Goal: Obtain resource: Obtain resource

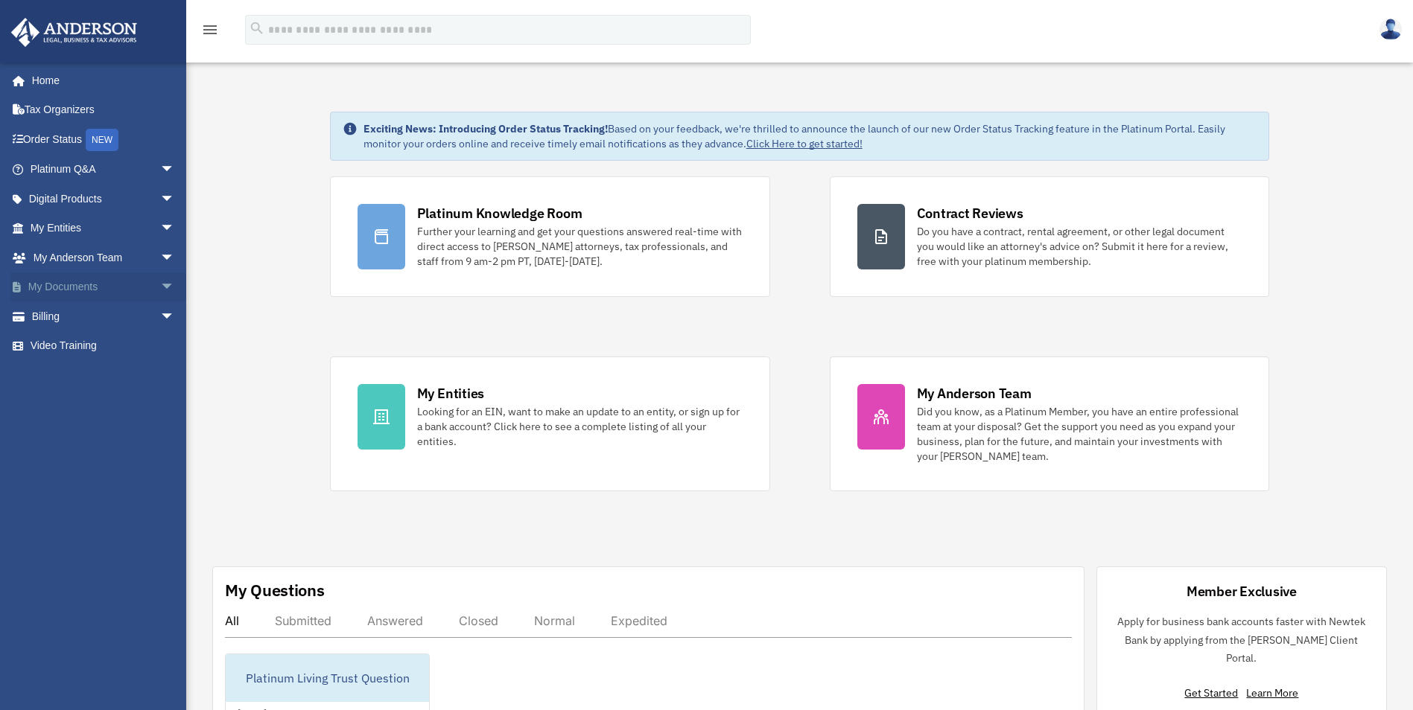
click at [160, 285] on span "arrow_drop_down" at bounding box center [175, 288] width 30 height 31
click at [66, 318] on link "Box" at bounding box center [109, 317] width 177 height 30
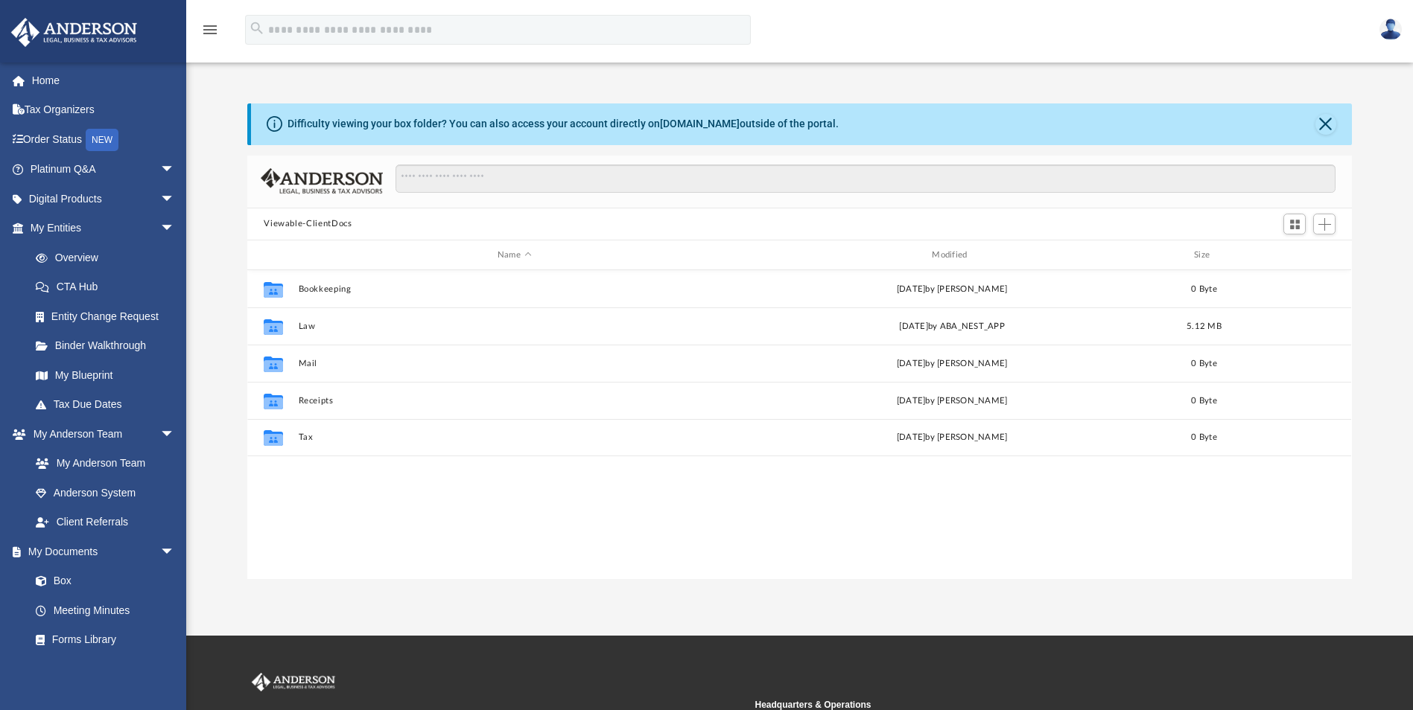
scroll to position [328, 1093]
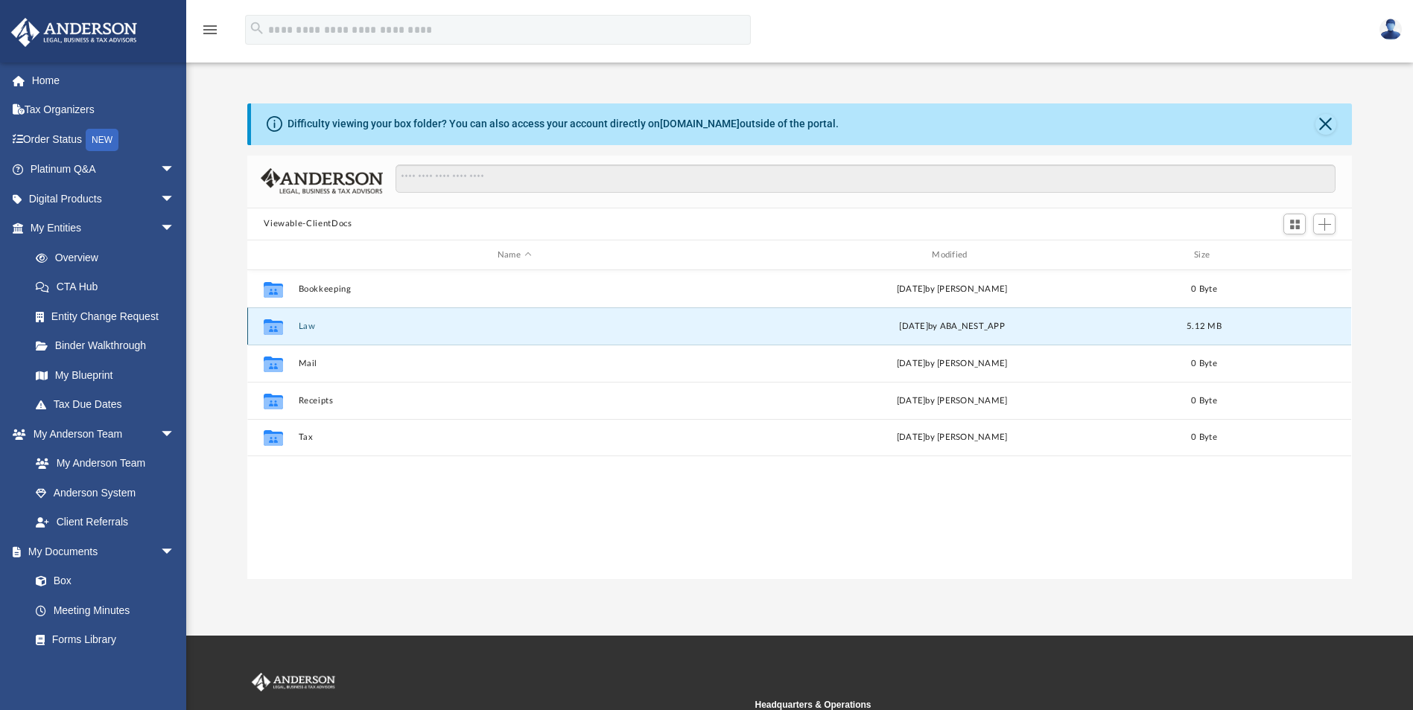
click at [305, 330] on button "Law" at bounding box center [514, 327] width 431 height 10
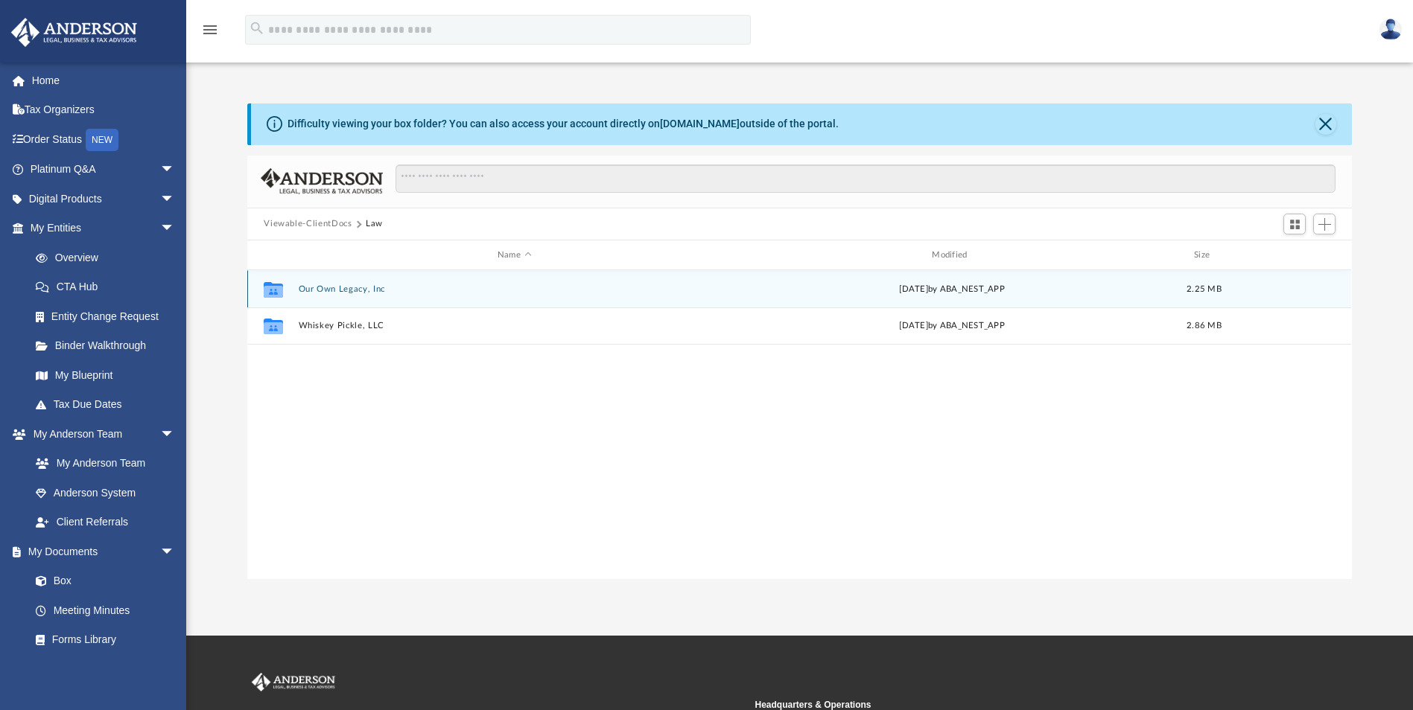
click at [338, 288] on button "Our Own Legacy, Inc" at bounding box center [514, 289] width 431 height 10
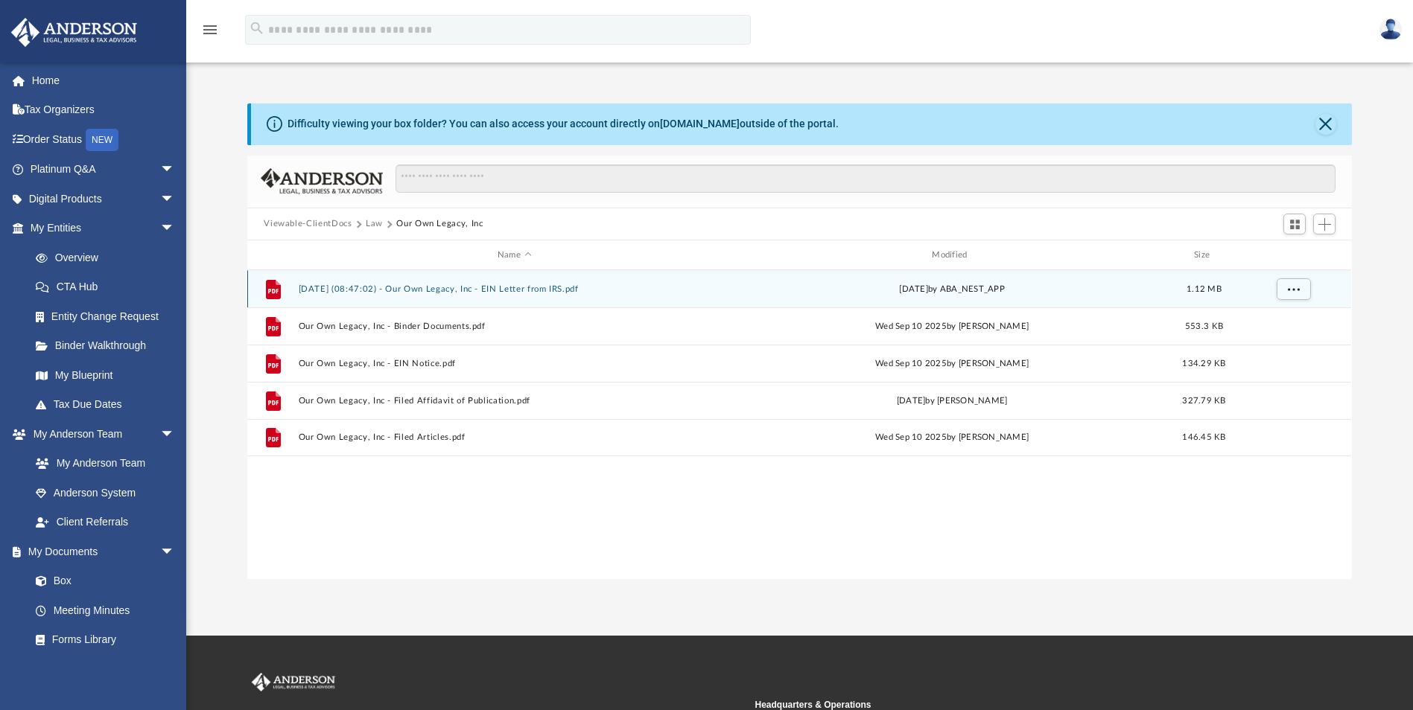
click at [407, 293] on button "2025.10.02 (08:47:02) - Our Own Legacy, Inc - EIN Letter from IRS.pdf" at bounding box center [514, 289] width 431 height 10
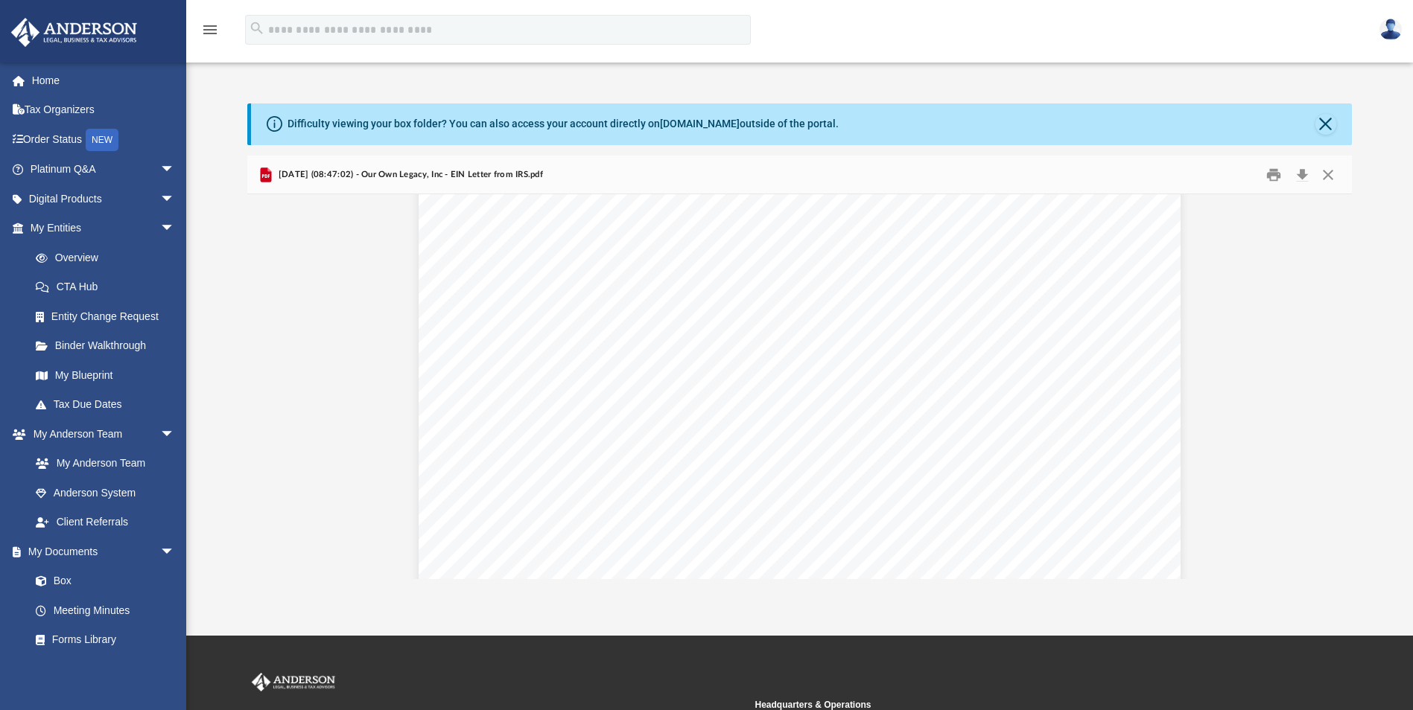
scroll to position [1192, 0]
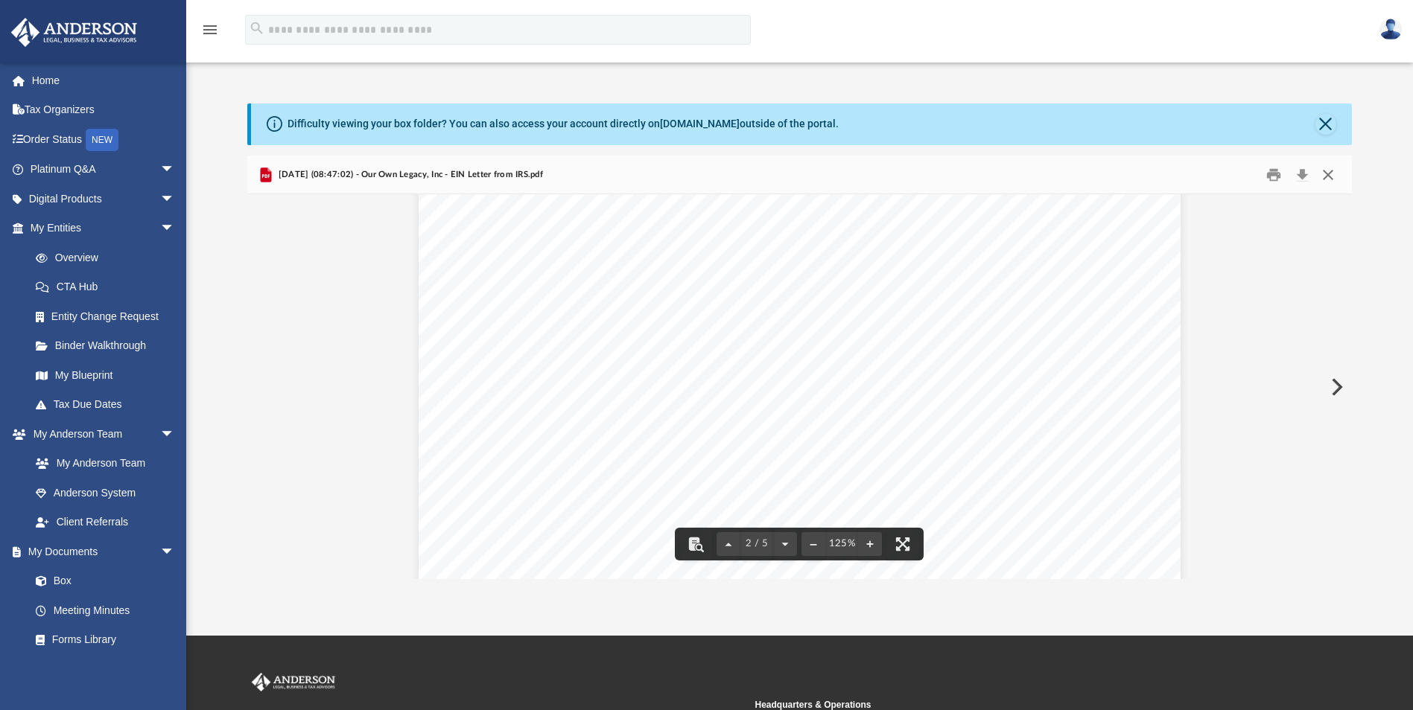
drag, startPoint x: 1326, startPoint y: 171, endPoint x: 1306, endPoint y: 177, distance: 21.0
click at [1327, 171] on button "Close" at bounding box center [1327, 174] width 27 height 23
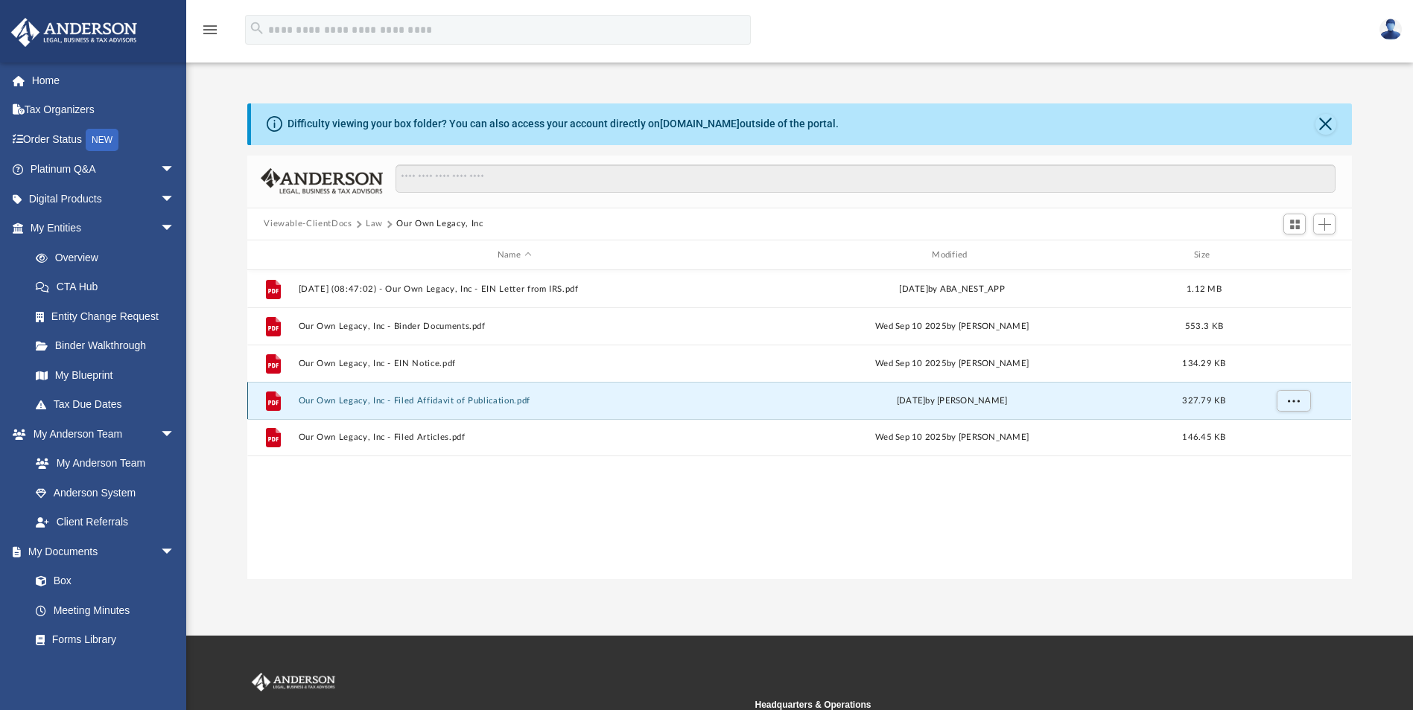
click at [392, 402] on button "Our Own Legacy, Inc - Filed Affidavit of Publication.pdf" at bounding box center [514, 401] width 431 height 10
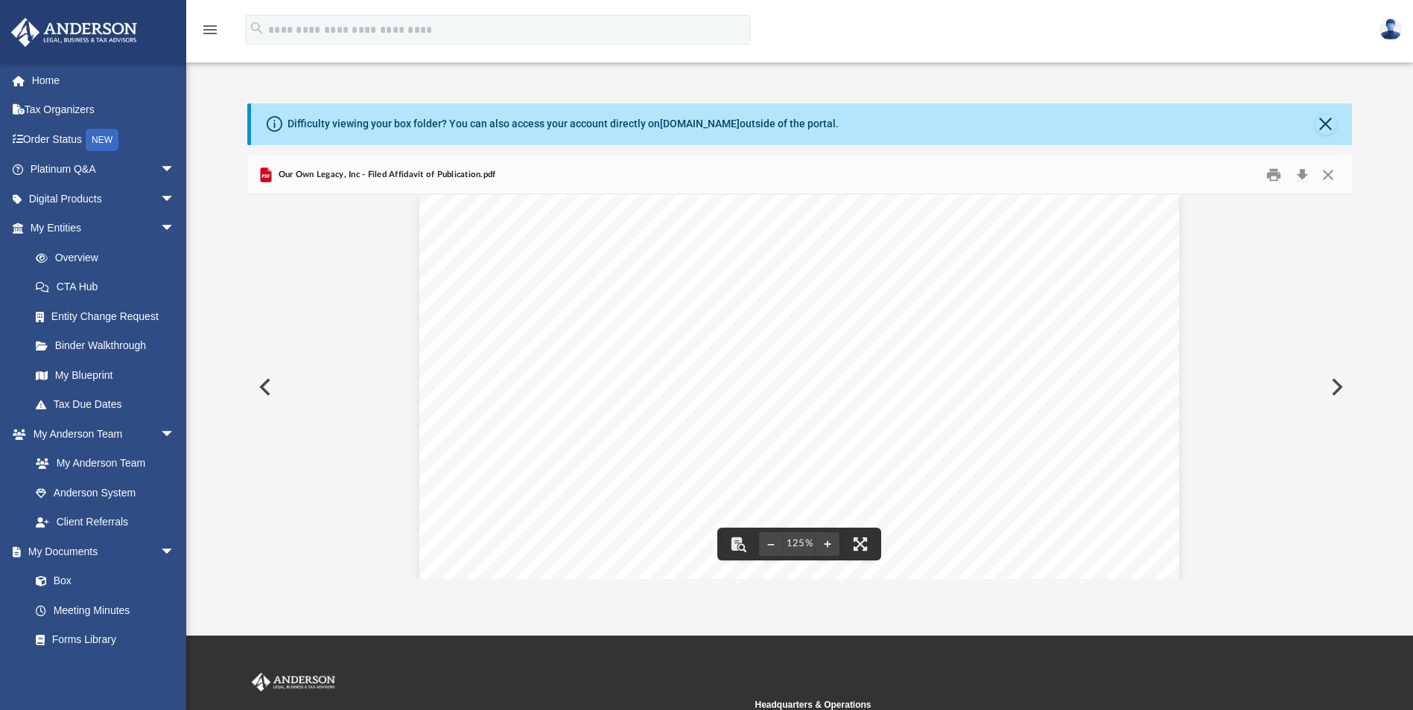
scroll to position [0, 0]
click at [1273, 176] on button "Print" at bounding box center [1274, 174] width 30 height 23
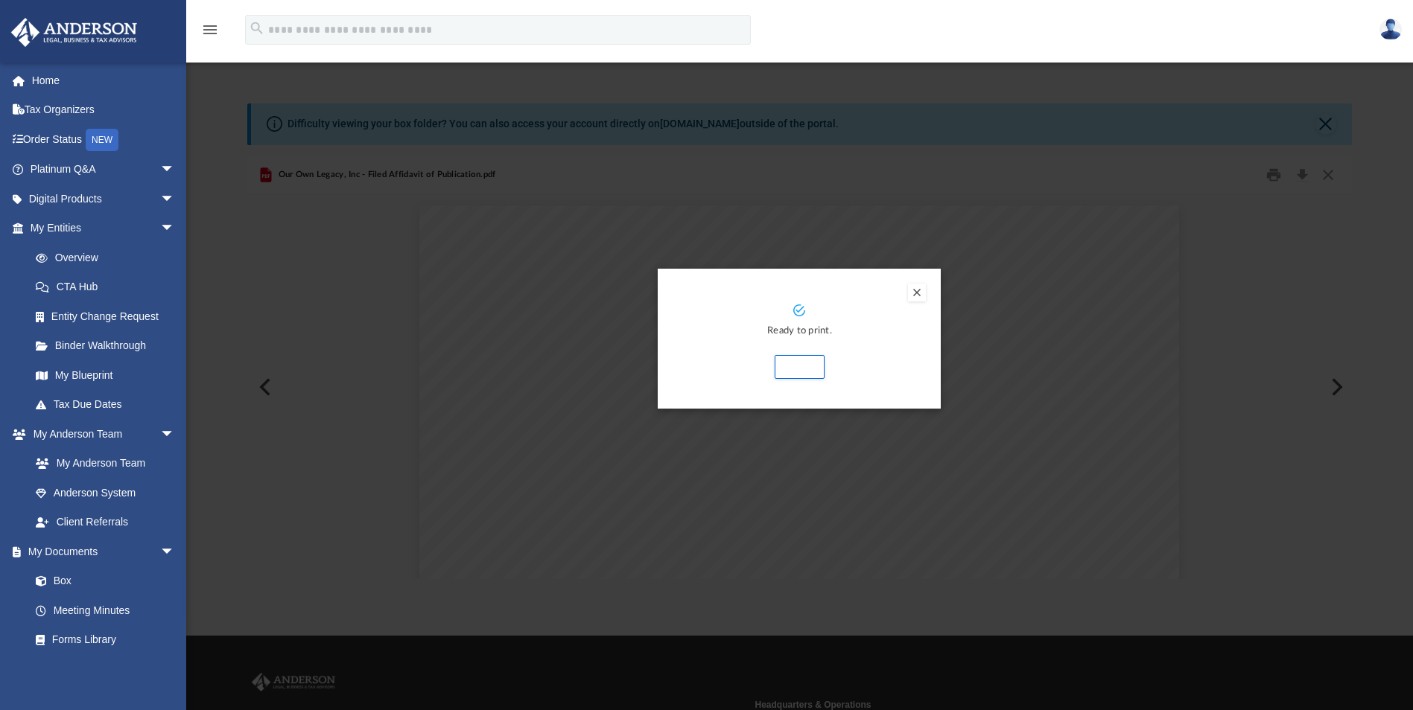
drag, startPoint x: 915, startPoint y: 293, endPoint x: 798, endPoint y: 301, distance: 117.2
click at [915, 293] on button "Preview" at bounding box center [917, 293] width 18 height 18
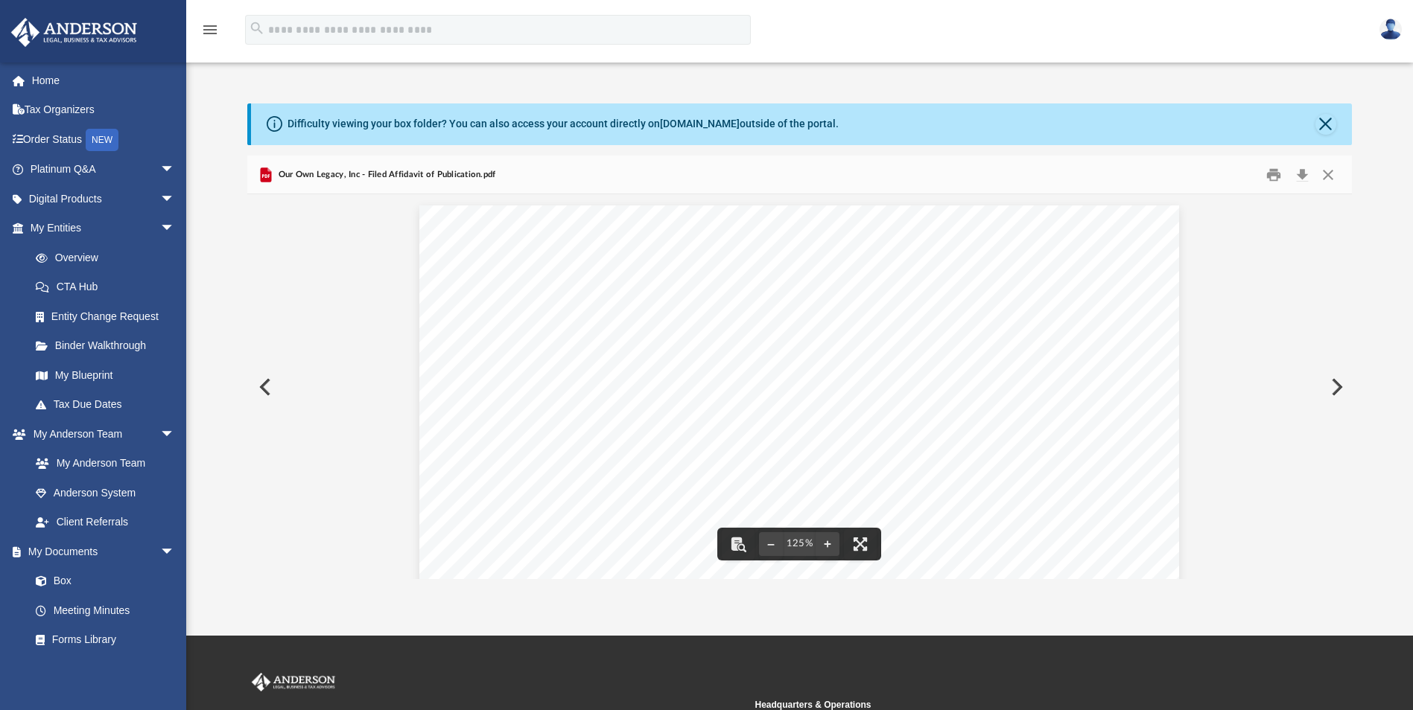
click at [331, 314] on div "Document Viewer" at bounding box center [799, 696] width 1104 height 1005
click at [66, 488] on link "Anderson System" at bounding box center [109, 493] width 177 height 30
